Goal: Task Accomplishment & Management: Use online tool/utility

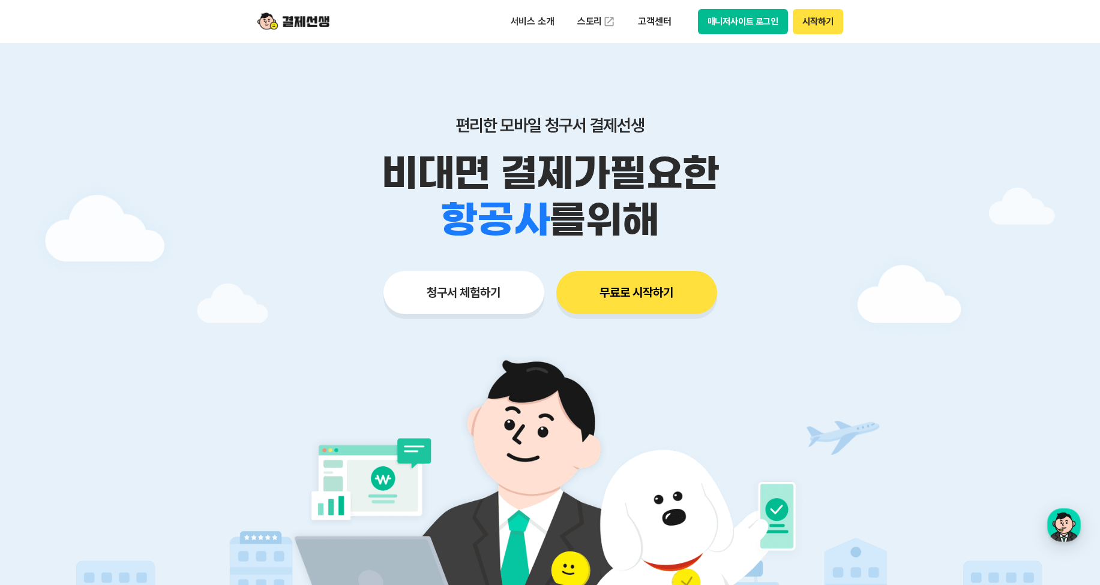
click at [484, 288] on button "청구서 체험하기" at bounding box center [463, 292] width 161 height 43
click at [743, 103] on div "편리한 모바일 청구서 결제선생 비대면 결제가 필요한 학원 공부방 호텔 쇼핑몰 병원 배달 보험사 항공사 골프장 을 위해 청구서 체험하기 무료로 …" at bounding box center [550, 191] width 614 height 296
click at [764, 26] on button "매니저사이트 로그인" at bounding box center [743, 21] width 91 height 25
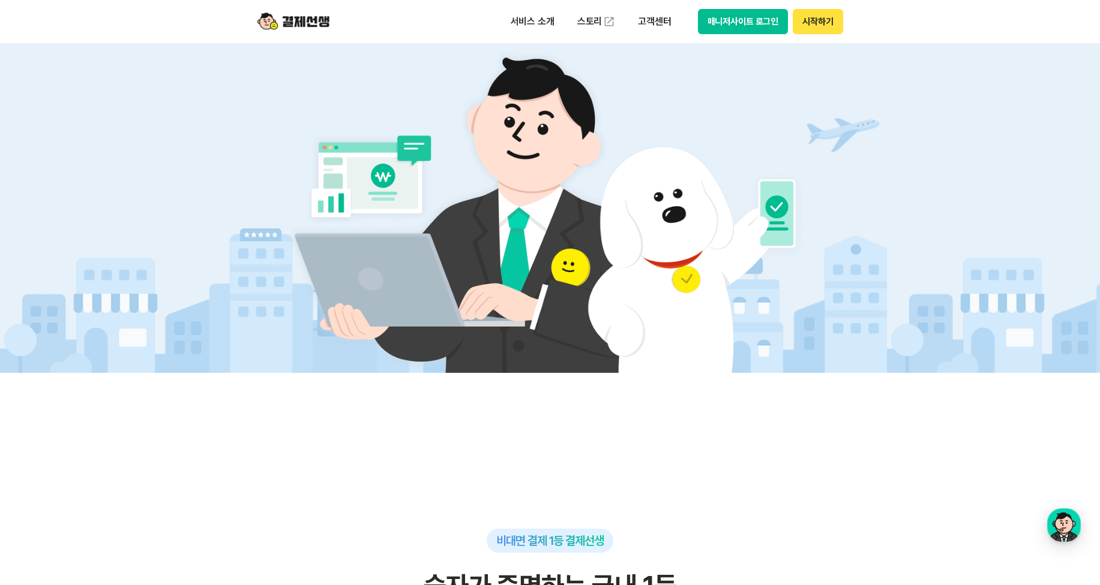
scroll to position [300, 0]
